Goal: Go to known website: Access a specific website the user already knows

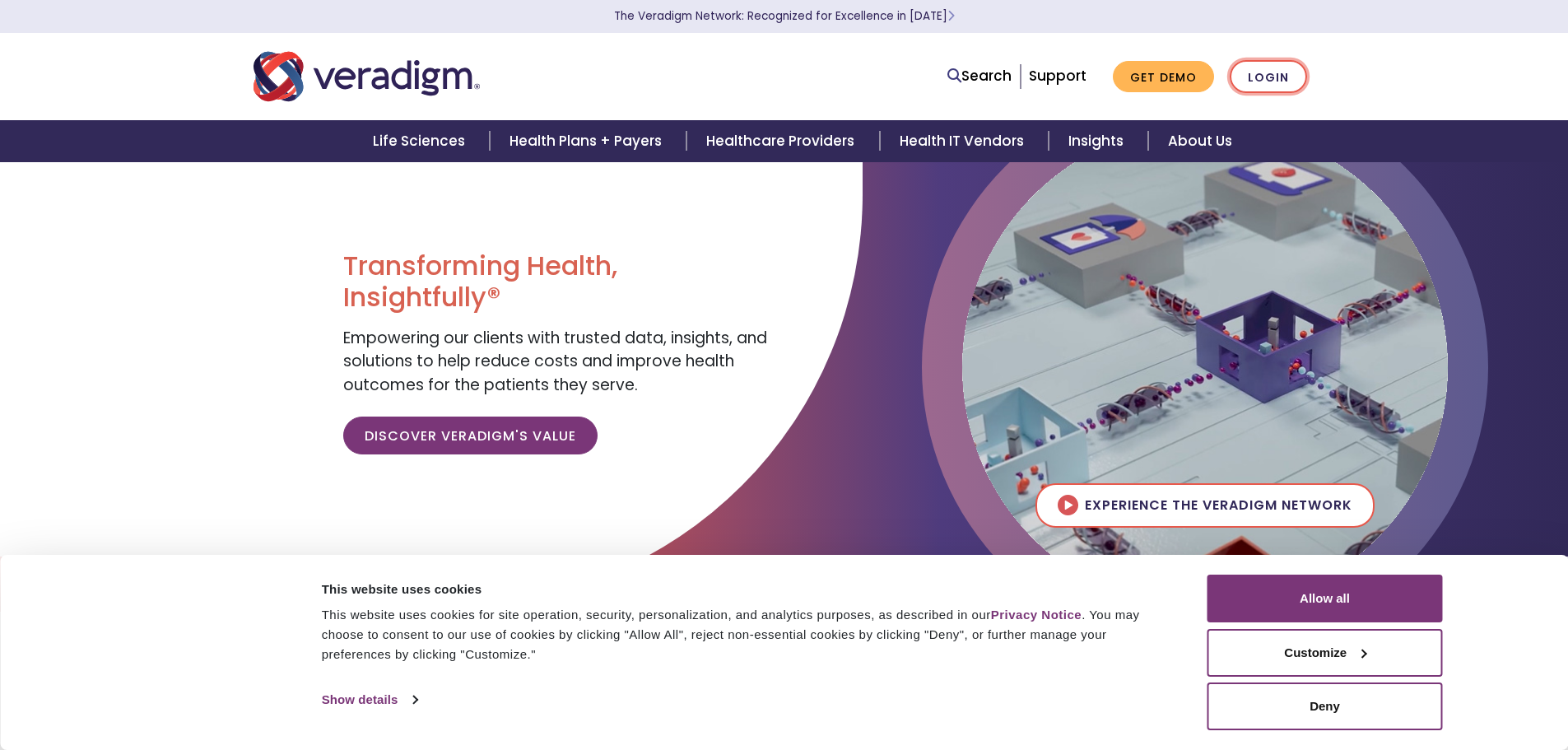
click at [1265, 84] on link "Login" at bounding box center [1268, 78] width 78 height 34
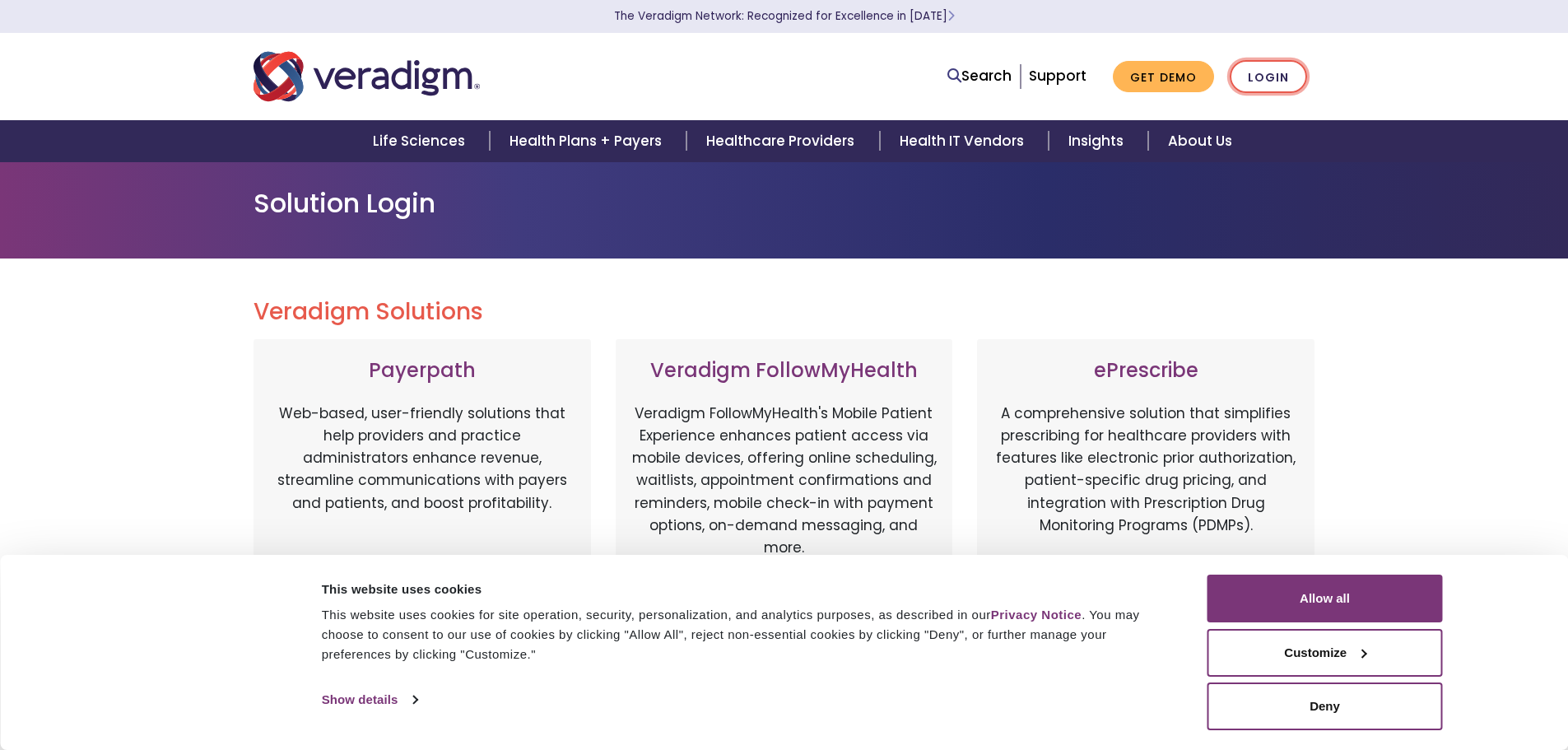
click at [1265, 84] on link "Login" at bounding box center [1268, 78] width 78 height 34
click at [1272, 597] on button "Allow all" at bounding box center [1325, 599] width 235 height 48
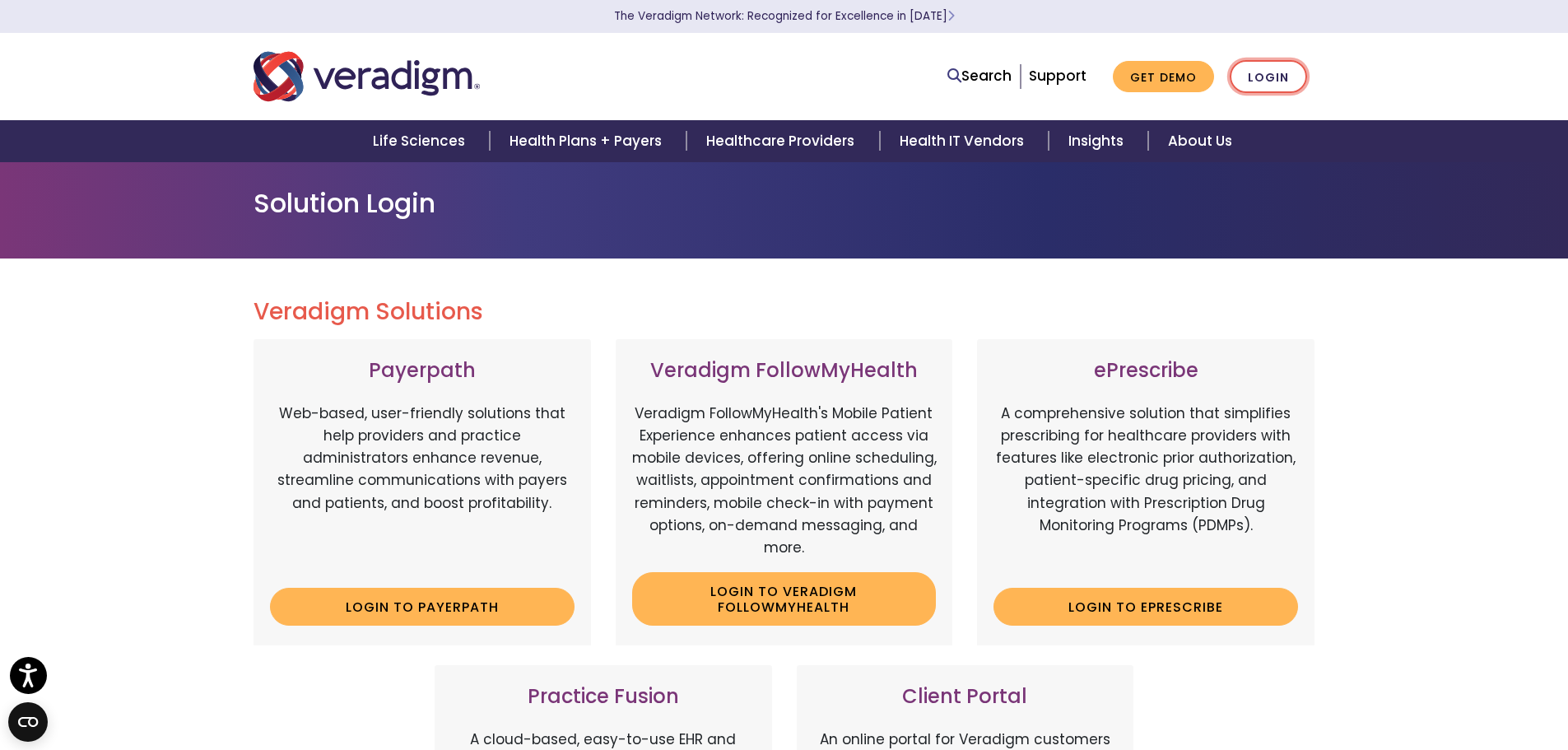
click at [1284, 74] on link "Login" at bounding box center [1268, 78] width 78 height 34
click at [1271, 80] on link "Login" at bounding box center [1268, 78] width 78 height 34
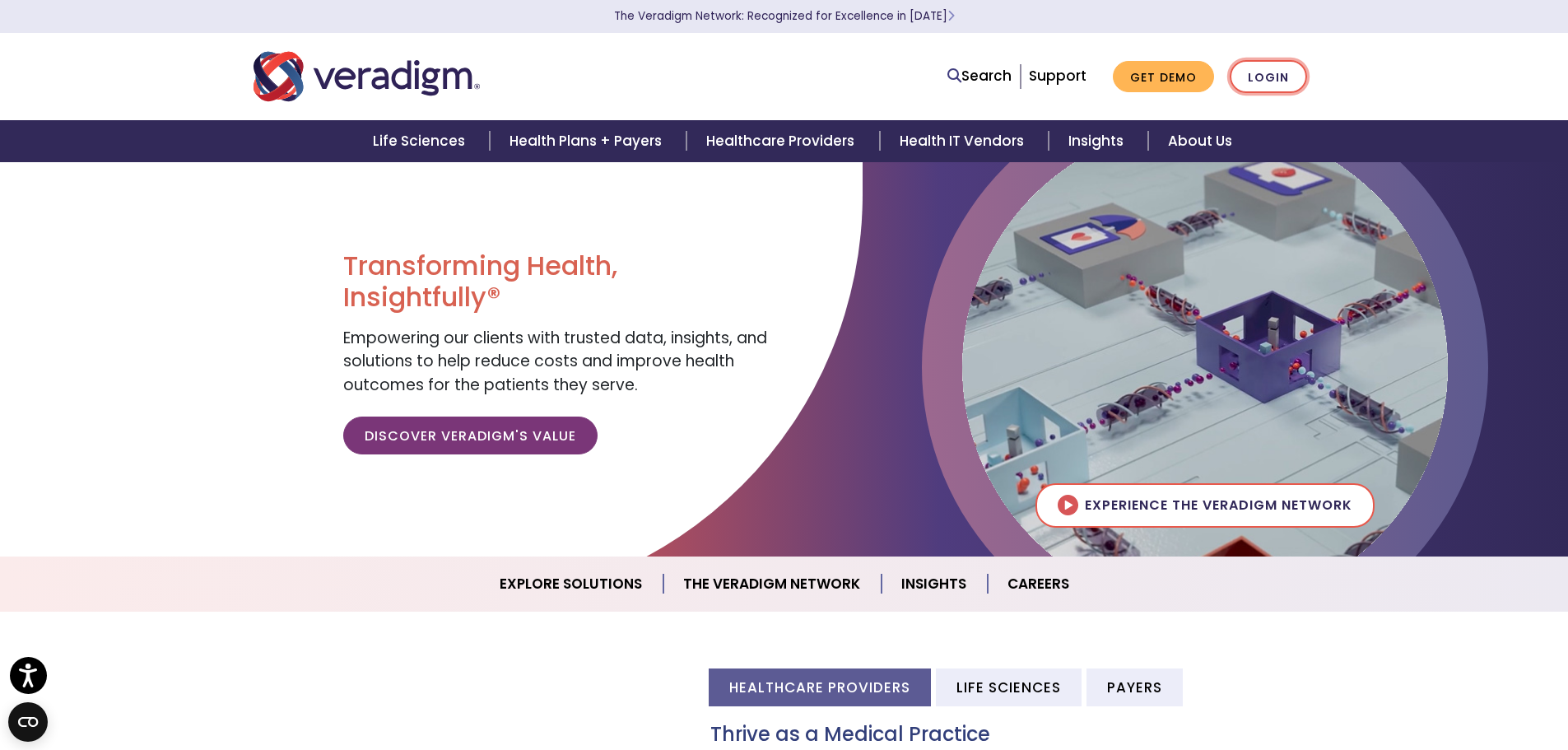
click at [1250, 73] on link "Login" at bounding box center [1268, 78] width 78 height 34
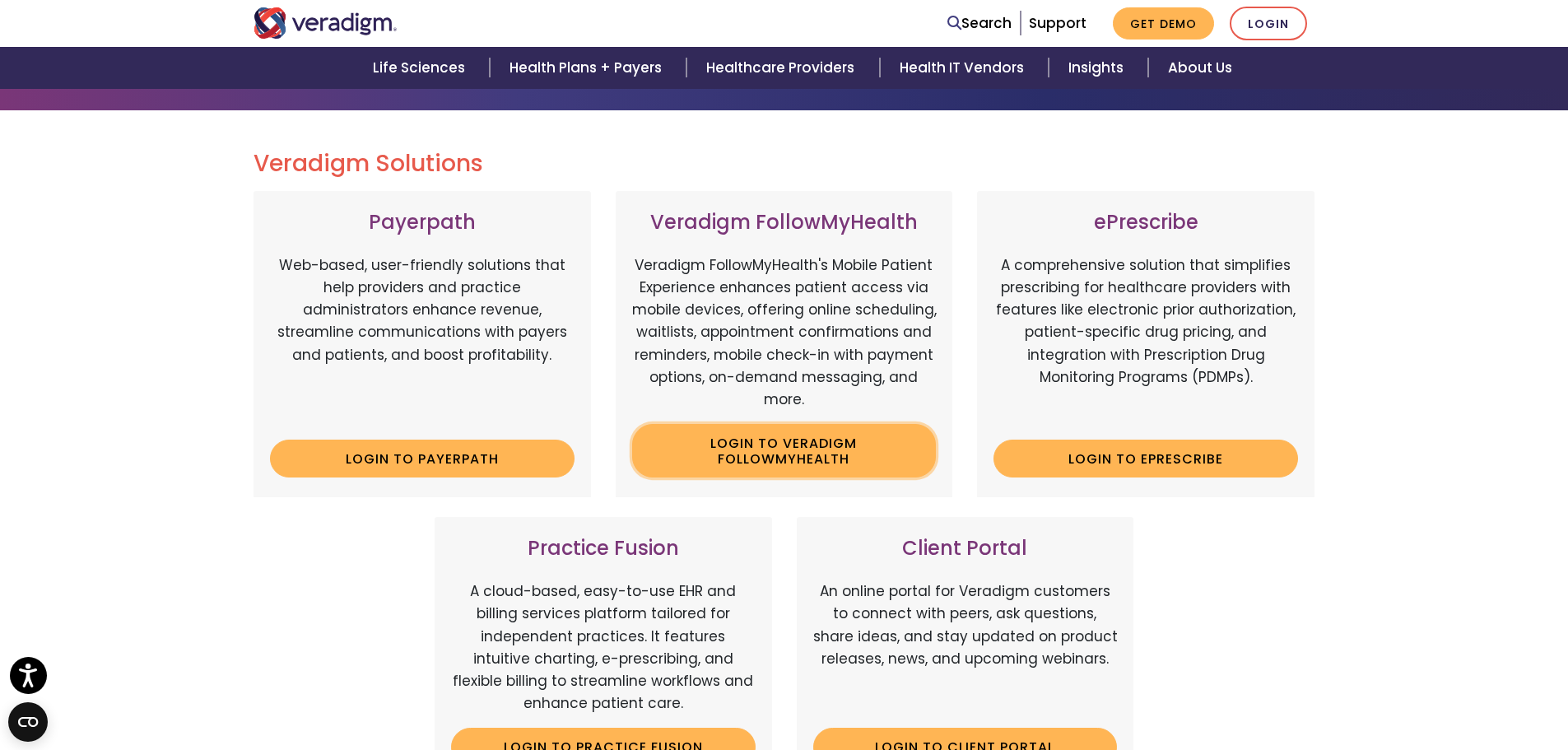
scroll to position [330, 0]
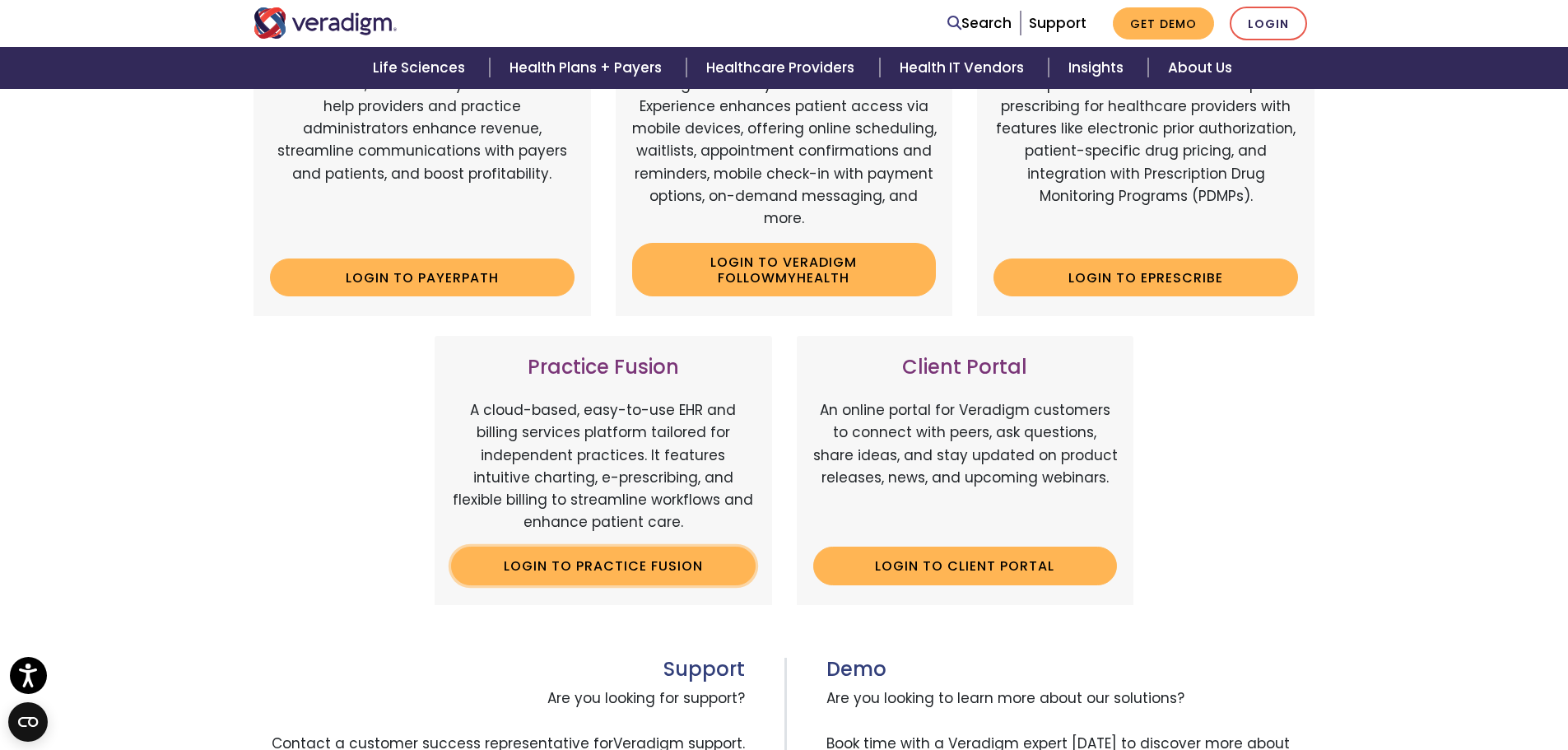
click at [663, 565] on link "Login to Practice Fusion" at bounding box center [604, 566] width 305 height 38
